Goal: Navigation & Orientation: Find specific page/section

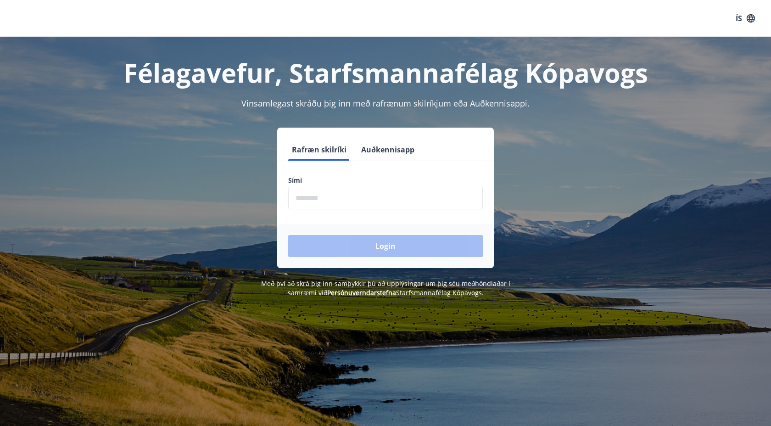
click at [368, 149] on button "Auðkennisapp" at bounding box center [387, 150] width 61 height 22
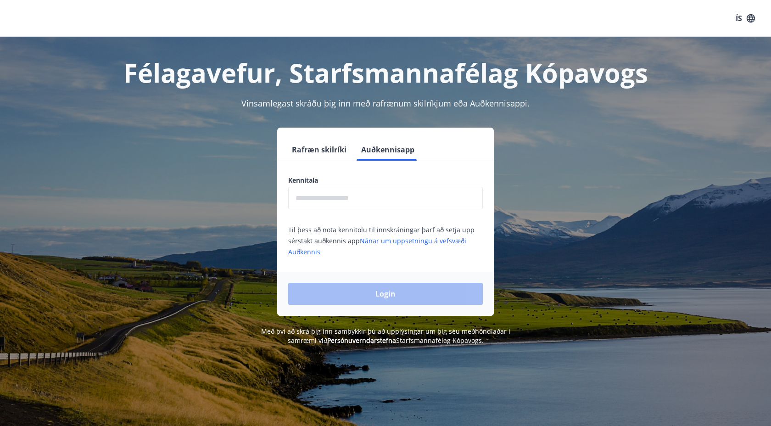
click at [326, 191] on input "text" at bounding box center [385, 198] width 194 height 22
type input "**********"
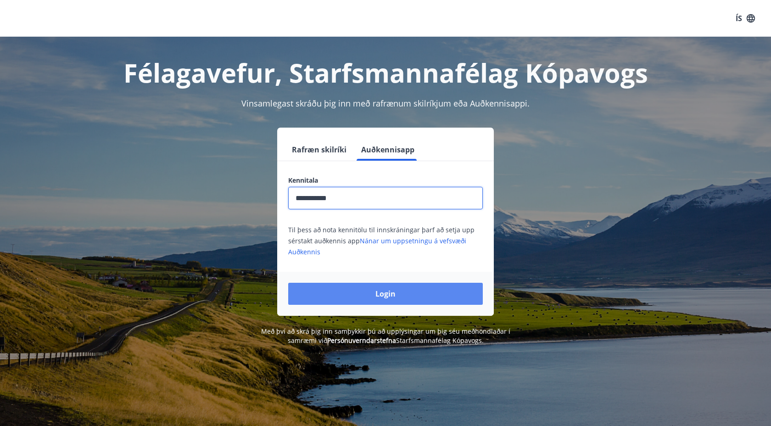
click at [384, 300] on button "Login" at bounding box center [385, 294] width 194 height 22
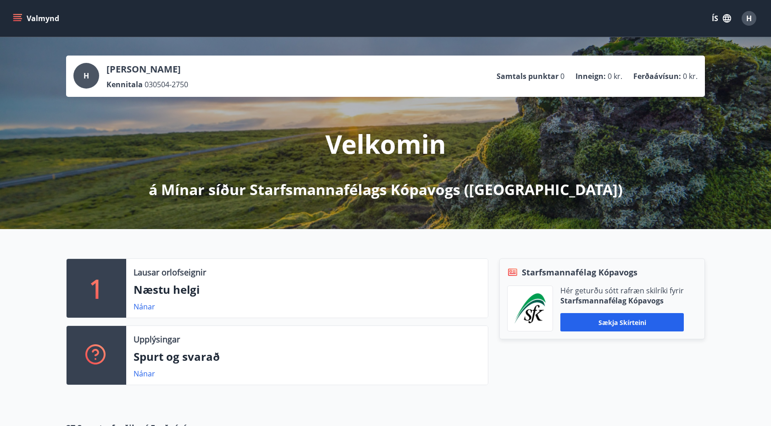
click at [25, 21] on button "Valmynd" at bounding box center [37, 18] width 52 height 17
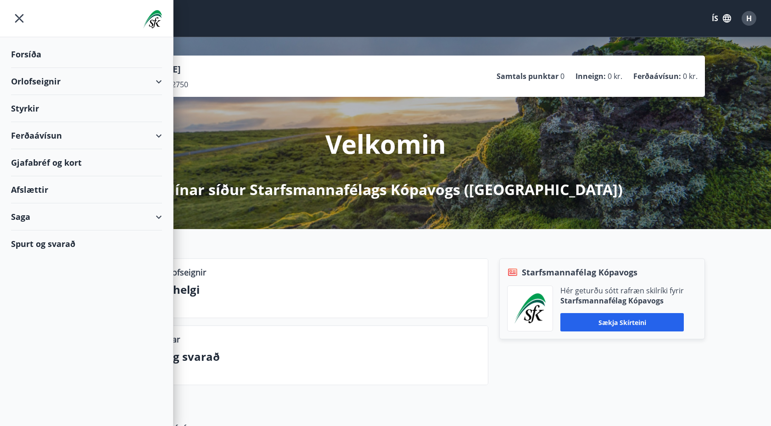
click at [33, 83] on div "Orlofseignir" at bounding box center [86, 81] width 151 height 27
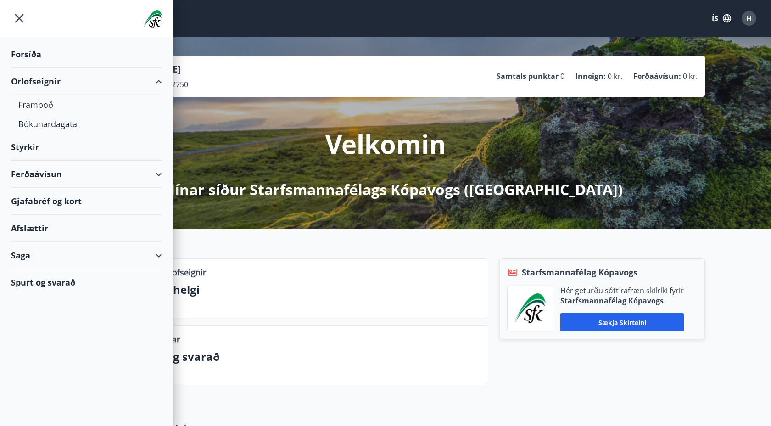
click at [33, 83] on div "Orlofseignir" at bounding box center [86, 81] width 151 height 27
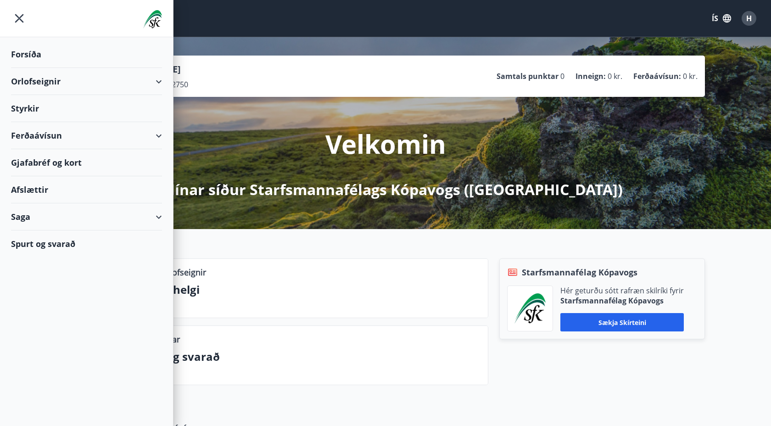
click at [30, 109] on div "Styrkir" at bounding box center [86, 108] width 151 height 27
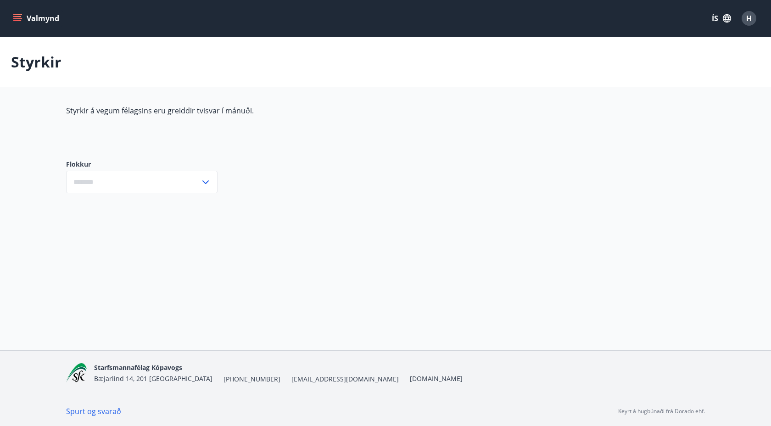
type input "***"
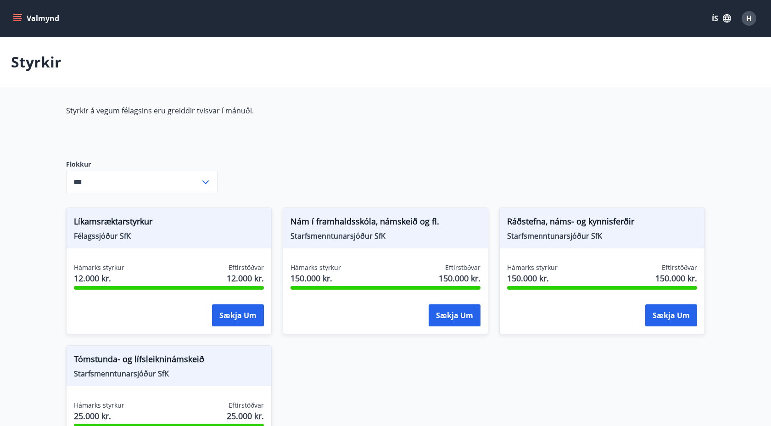
click at [15, 19] on icon "menu" at bounding box center [18, 18] width 10 height 1
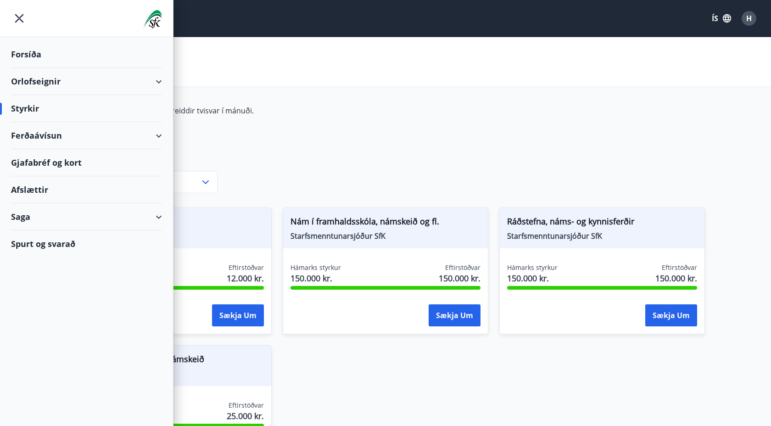
click at [38, 216] on div "Saga" at bounding box center [86, 216] width 151 height 27
click at [36, 324] on div "Inneign" at bounding box center [86, 316] width 136 height 19
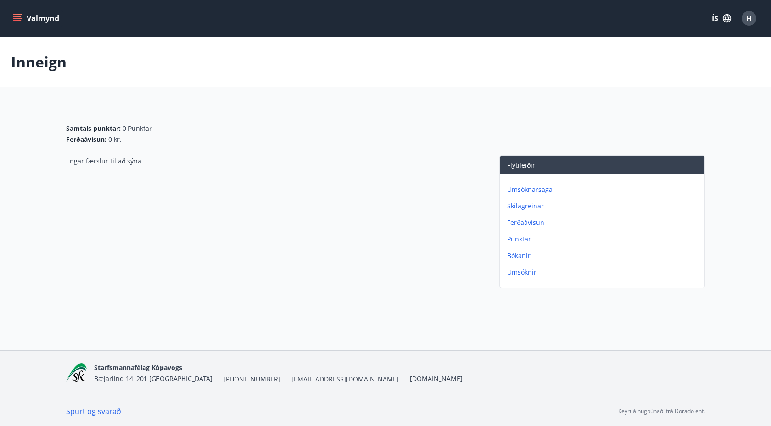
click at [17, 16] on icon "menu" at bounding box center [17, 18] width 9 height 9
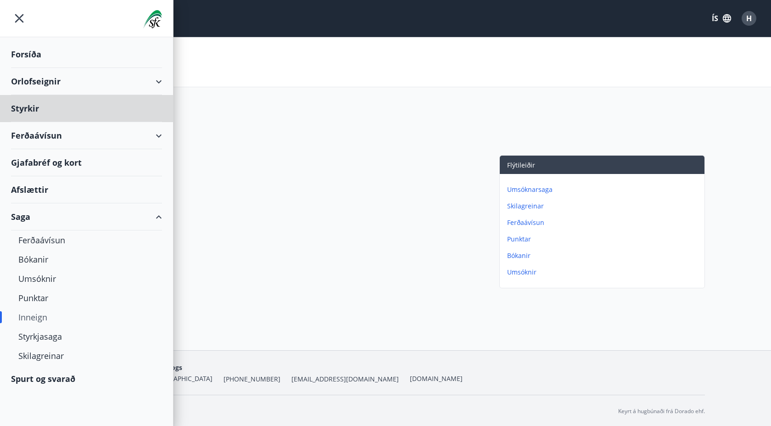
click at [30, 55] on div "Forsíða" at bounding box center [86, 54] width 151 height 27
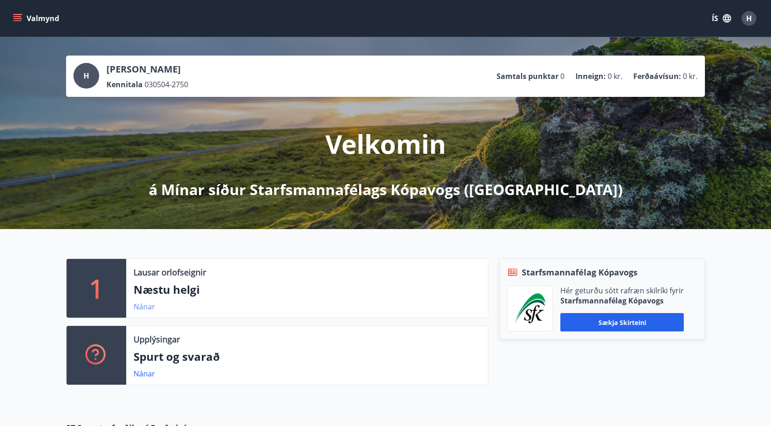
click at [150, 306] on link "Nánar" at bounding box center [144, 306] width 22 height 10
